Goal: Complete application form

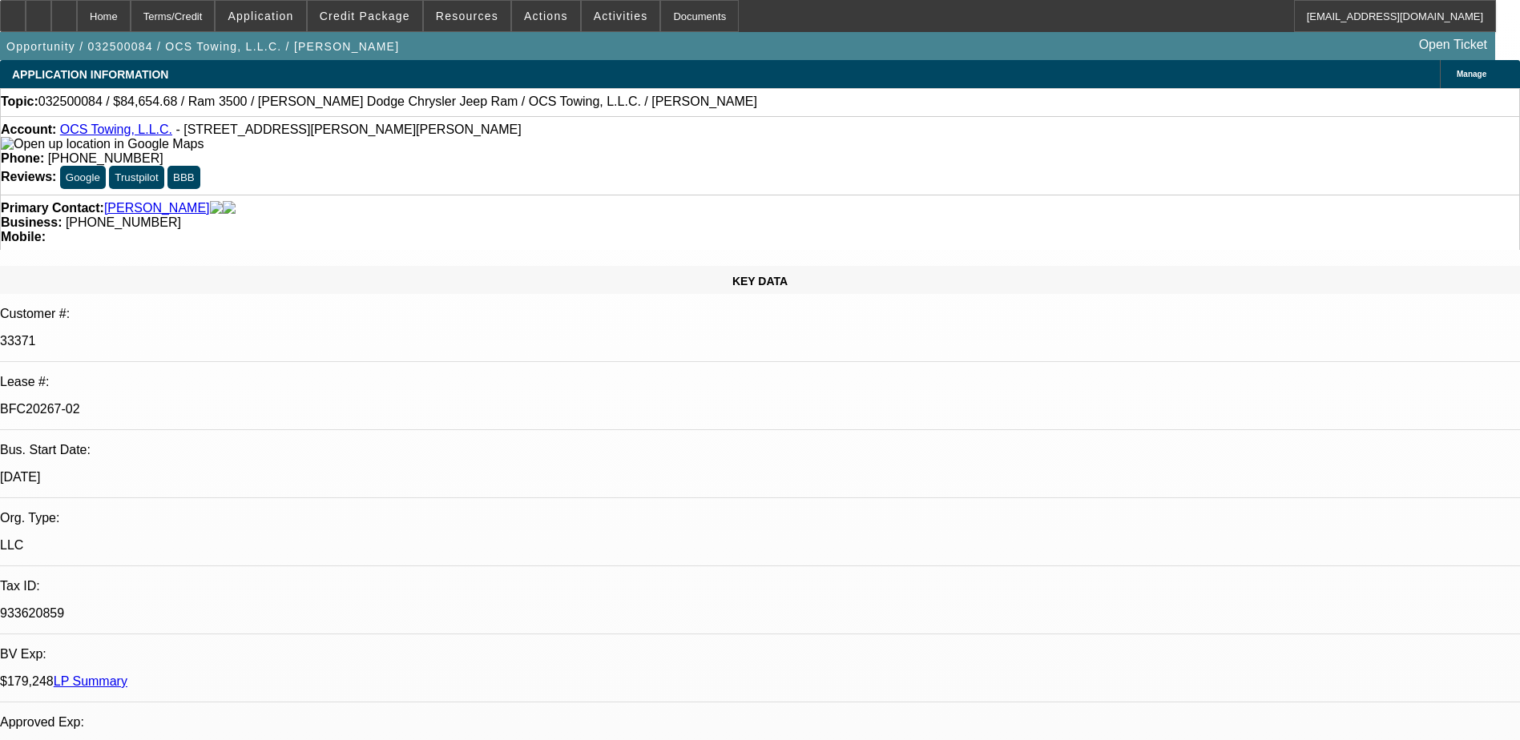
select select "0"
select select "2"
select select "0.1"
select select "0"
select select "2"
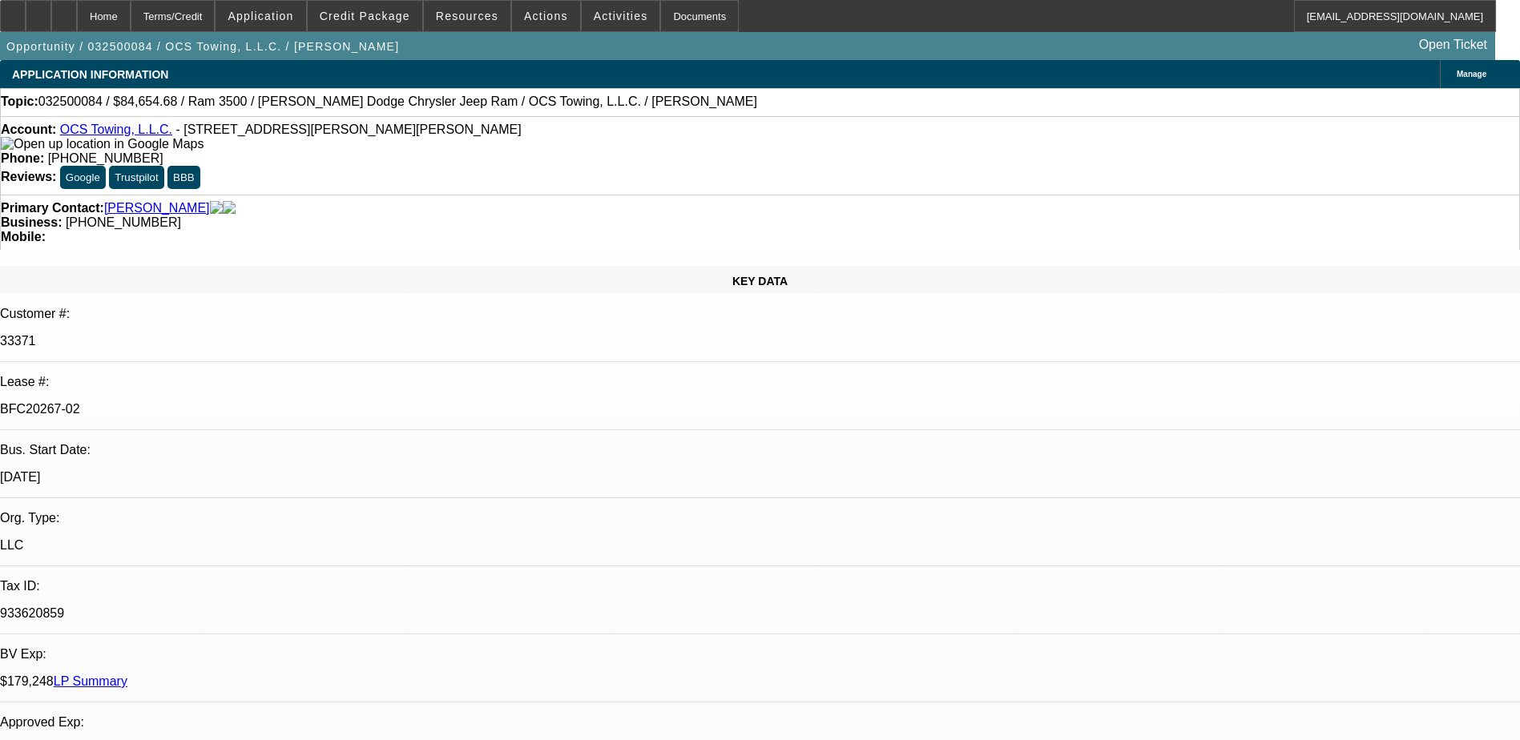
select select "0.1"
select select "0"
select select "2"
select select "0.1"
select select "0"
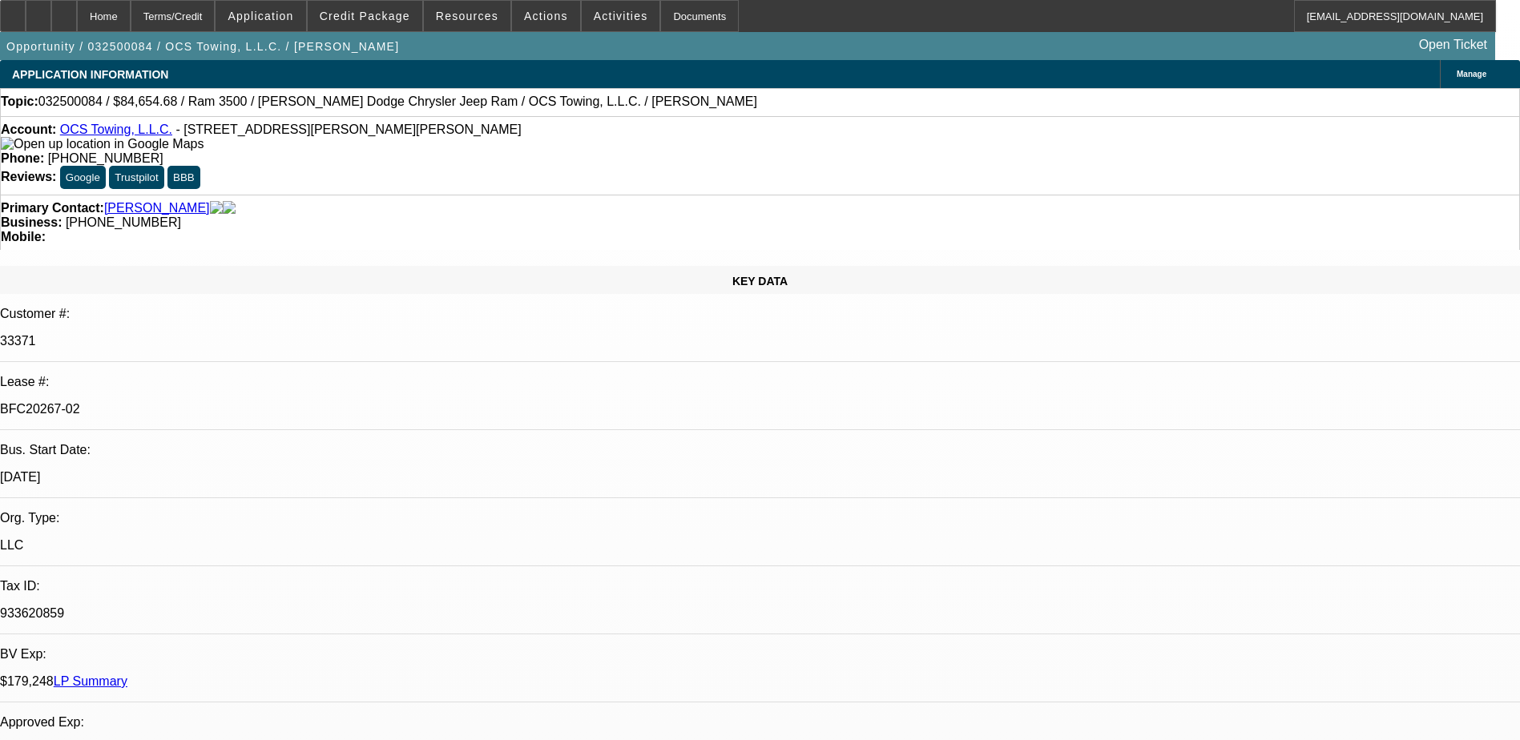
select select "0.1"
select select "1"
select select "2"
select select "1"
select select "2"
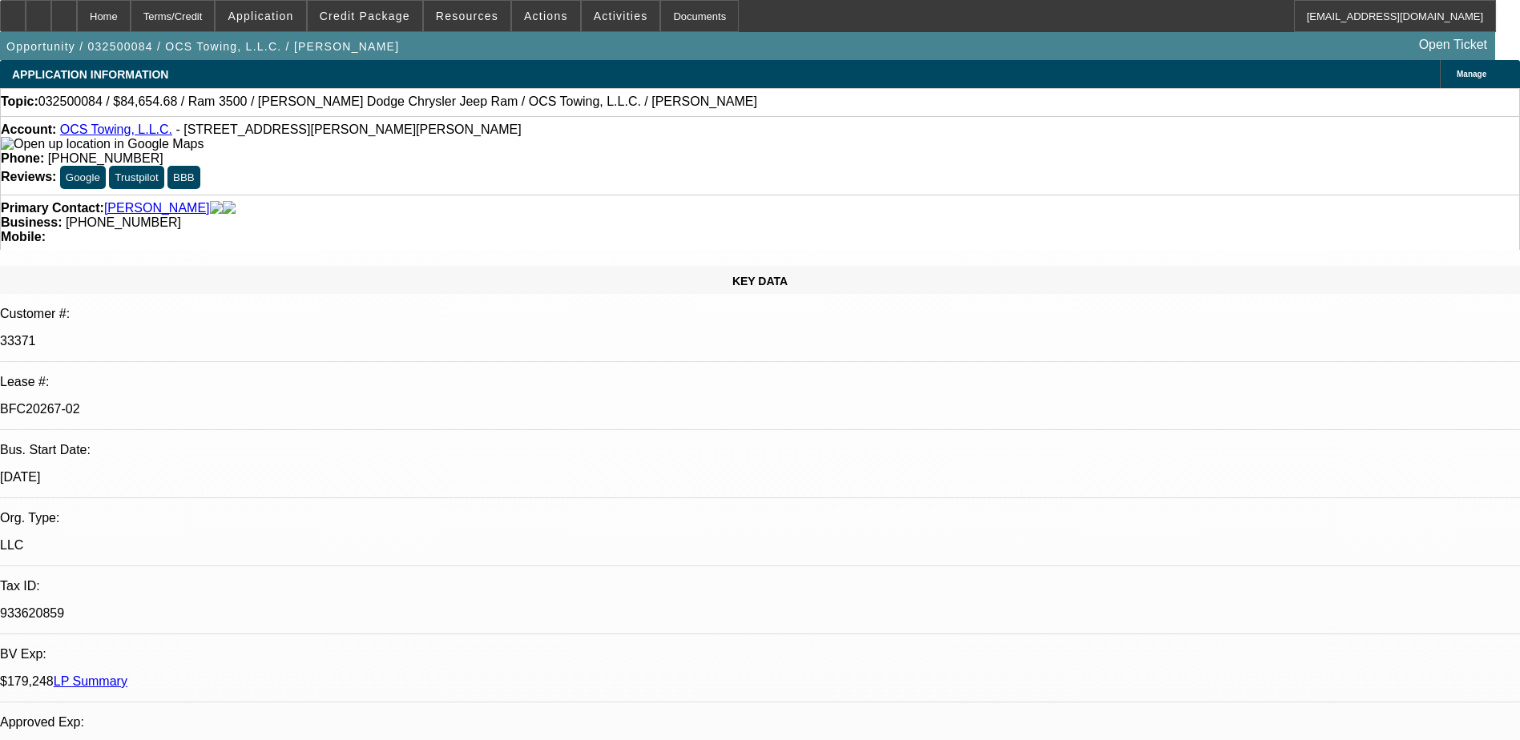
select select "1"
select select "2"
select select "1"
select select "2"
select select "4"
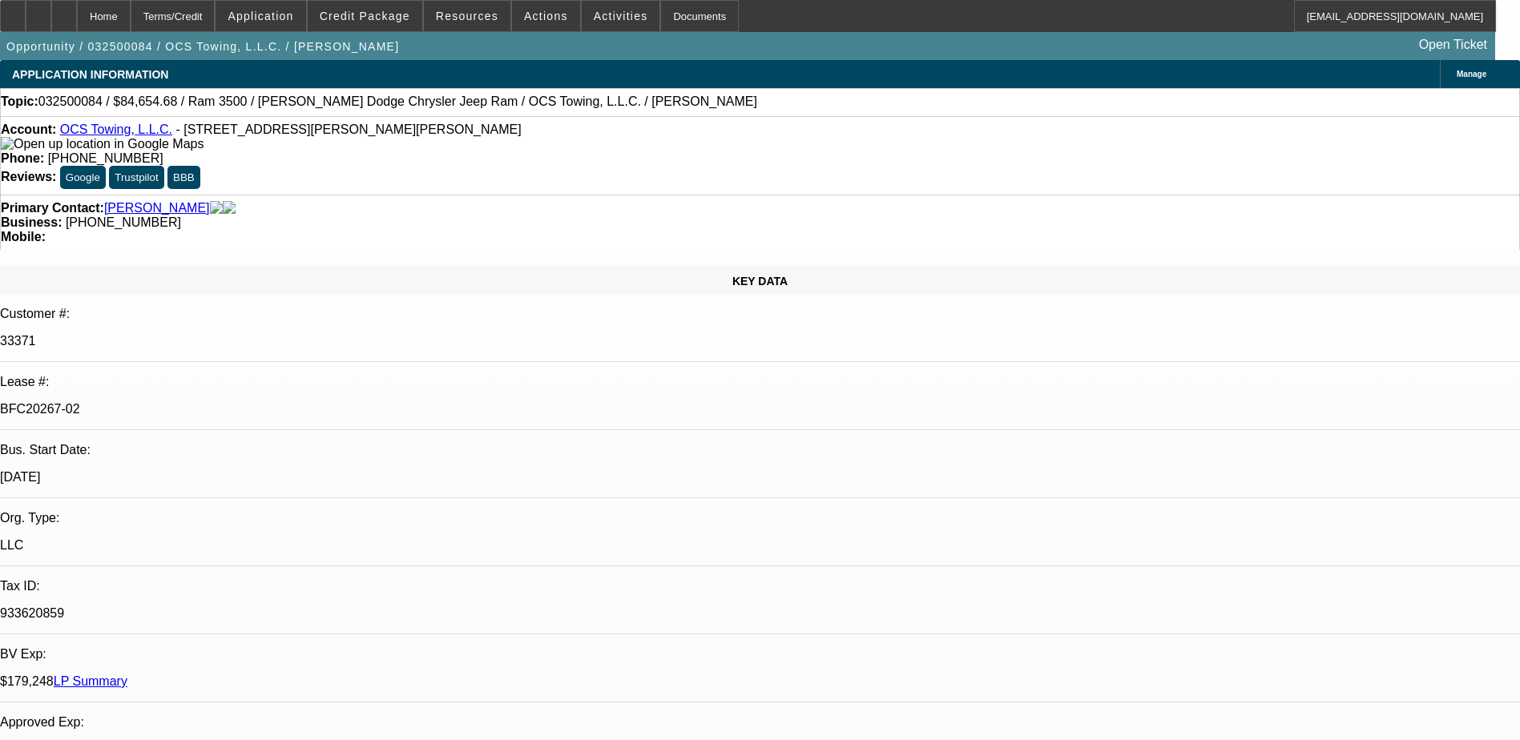
select select "4"
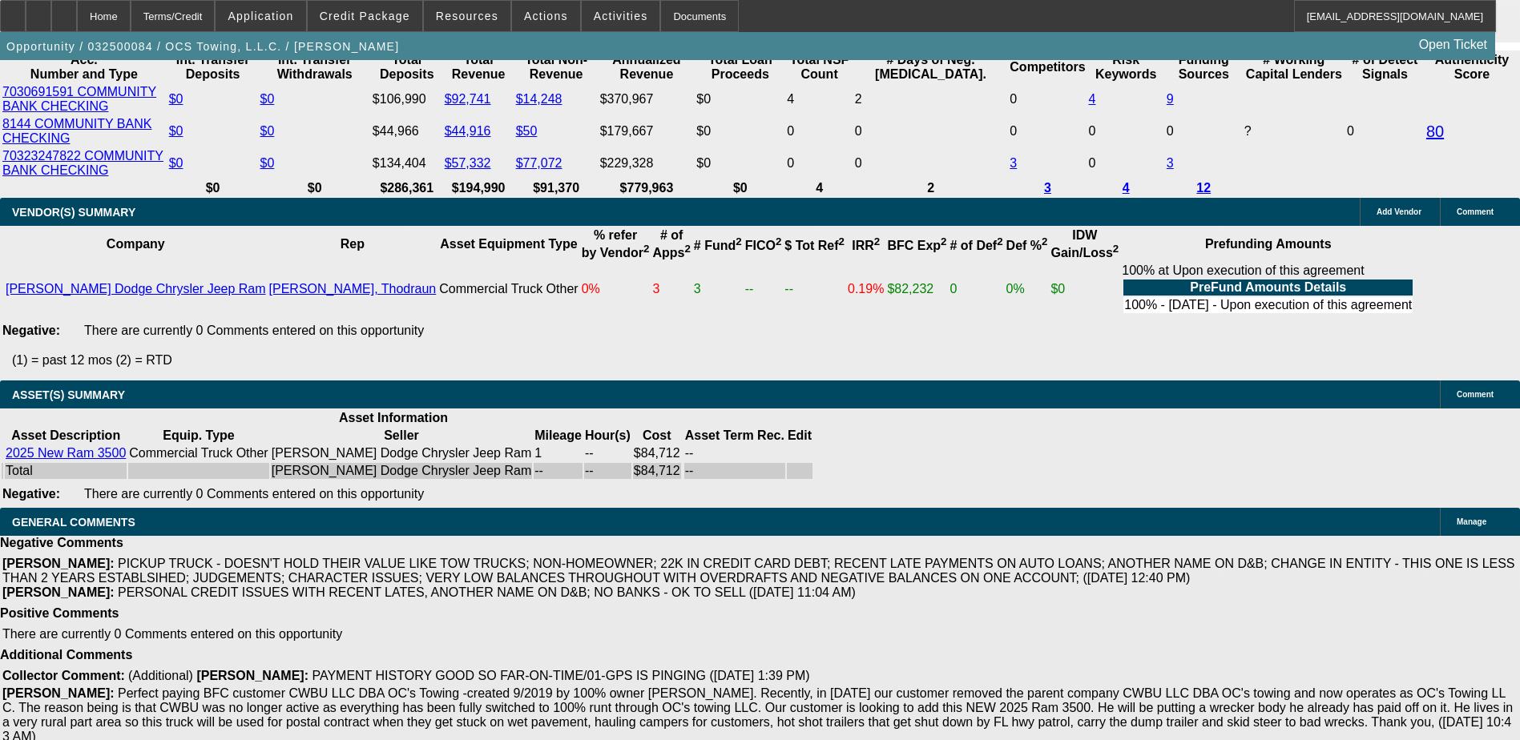
scroll to position [3445, 0]
